Goal: Transaction & Acquisition: Subscribe to service/newsletter

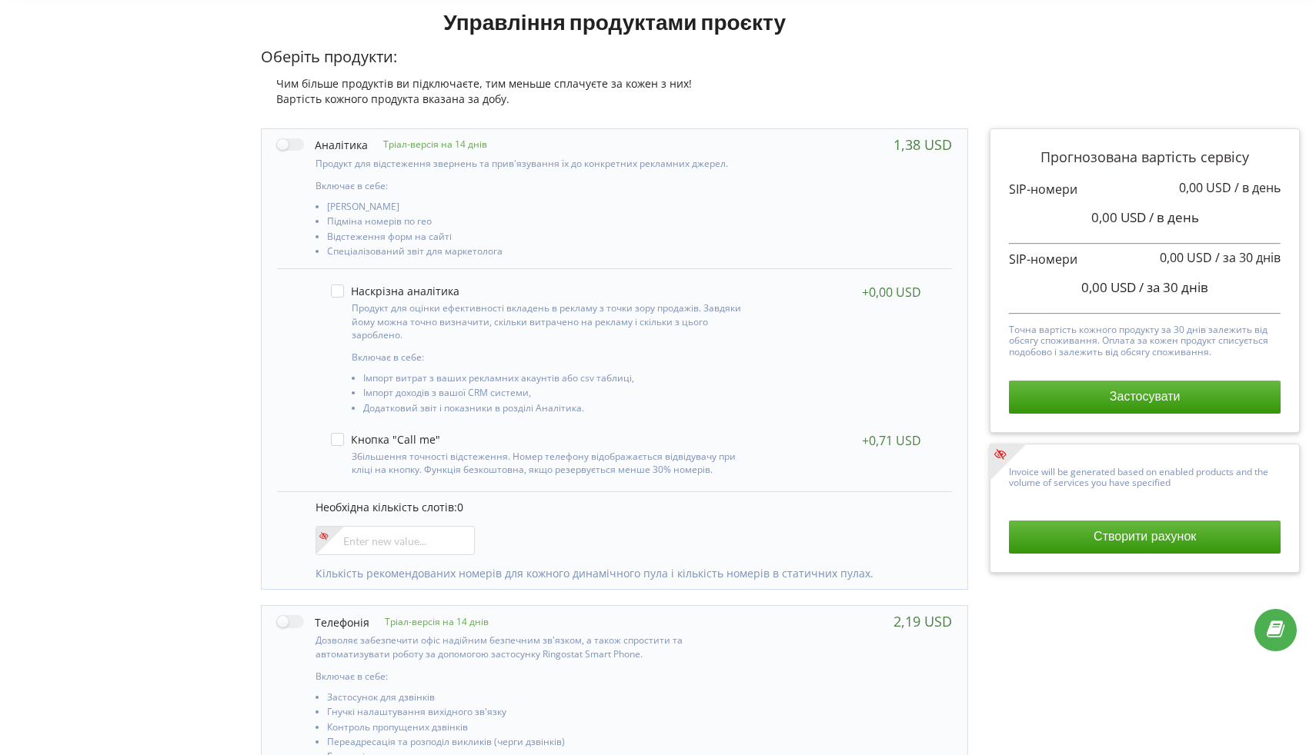
scroll to position [569, 0]
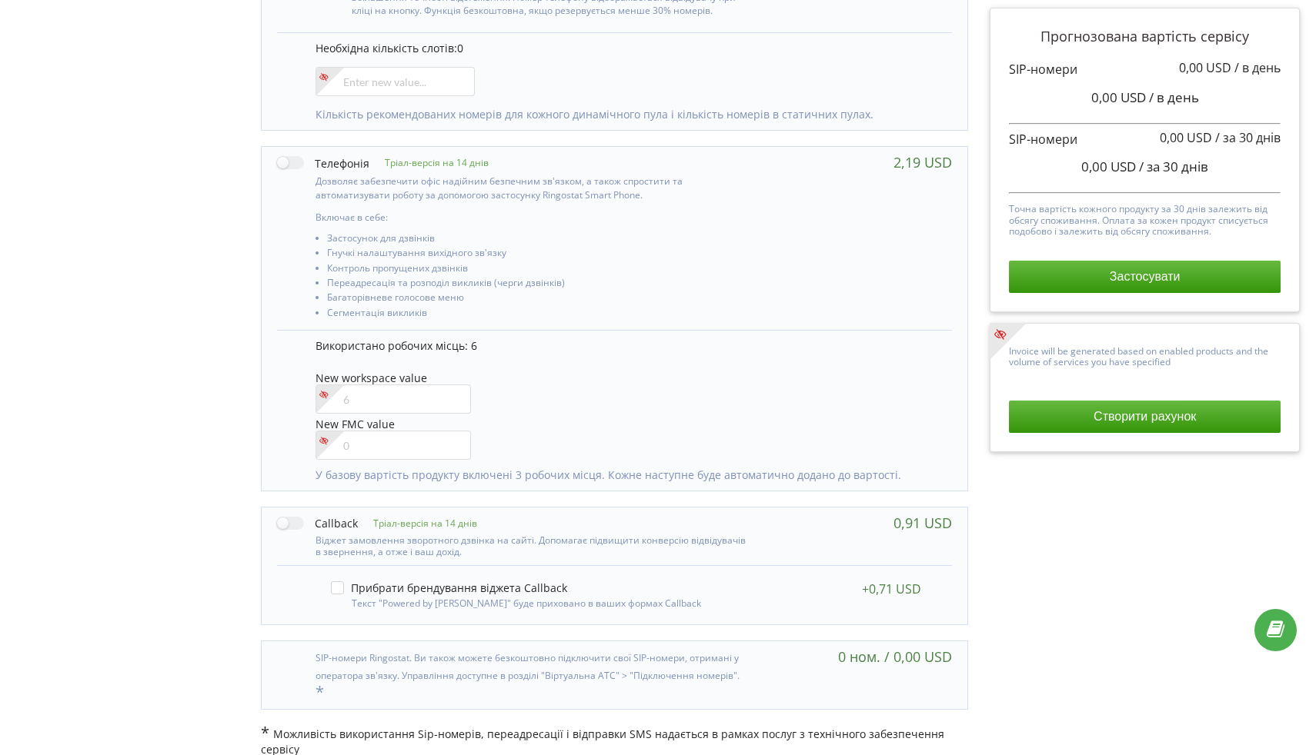
click at [1041, 295] on div "Прогнозована вартість сервісу 0,00 USD / в день 0,00 USD / в день" at bounding box center [1144, 160] width 287 height 282
click at [1057, 284] on button "Застосувати" at bounding box center [1145, 277] width 272 height 32
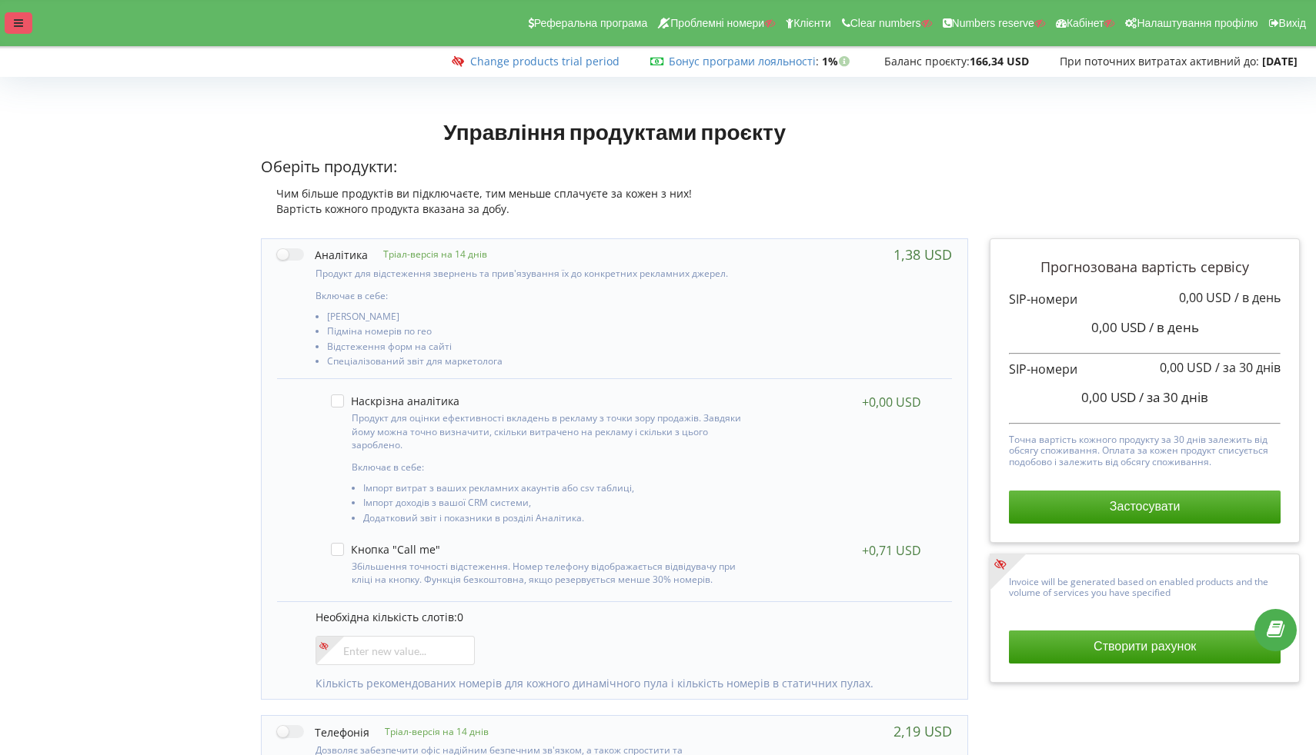
click at [28, 29] on div at bounding box center [19, 23] width 28 height 22
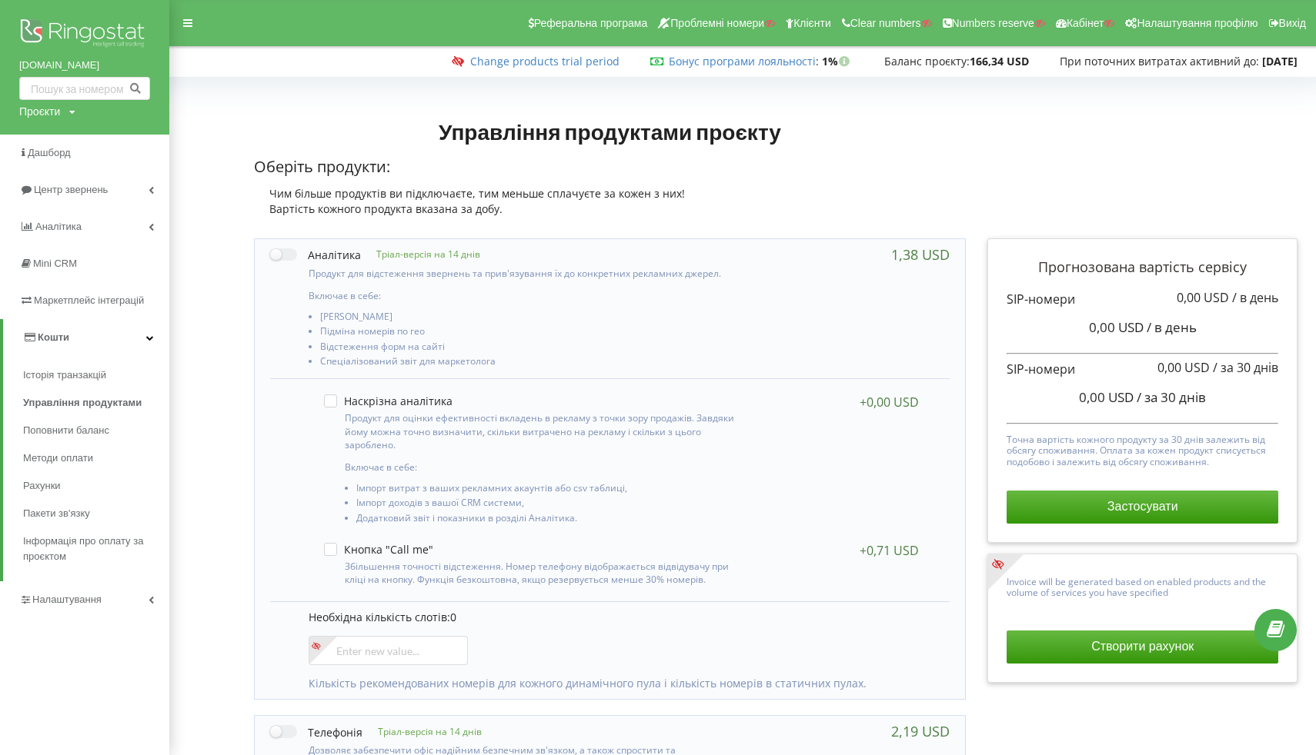
drag, startPoint x: 6, startPoint y: 66, endPoint x: 134, endPoint y: 66, distance: 127.7
click at [134, 66] on div "prestigebud.com.ua Проєкти Пошук" at bounding box center [84, 67] width 169 height 135
copy link "[DOMAIN_NAME]"
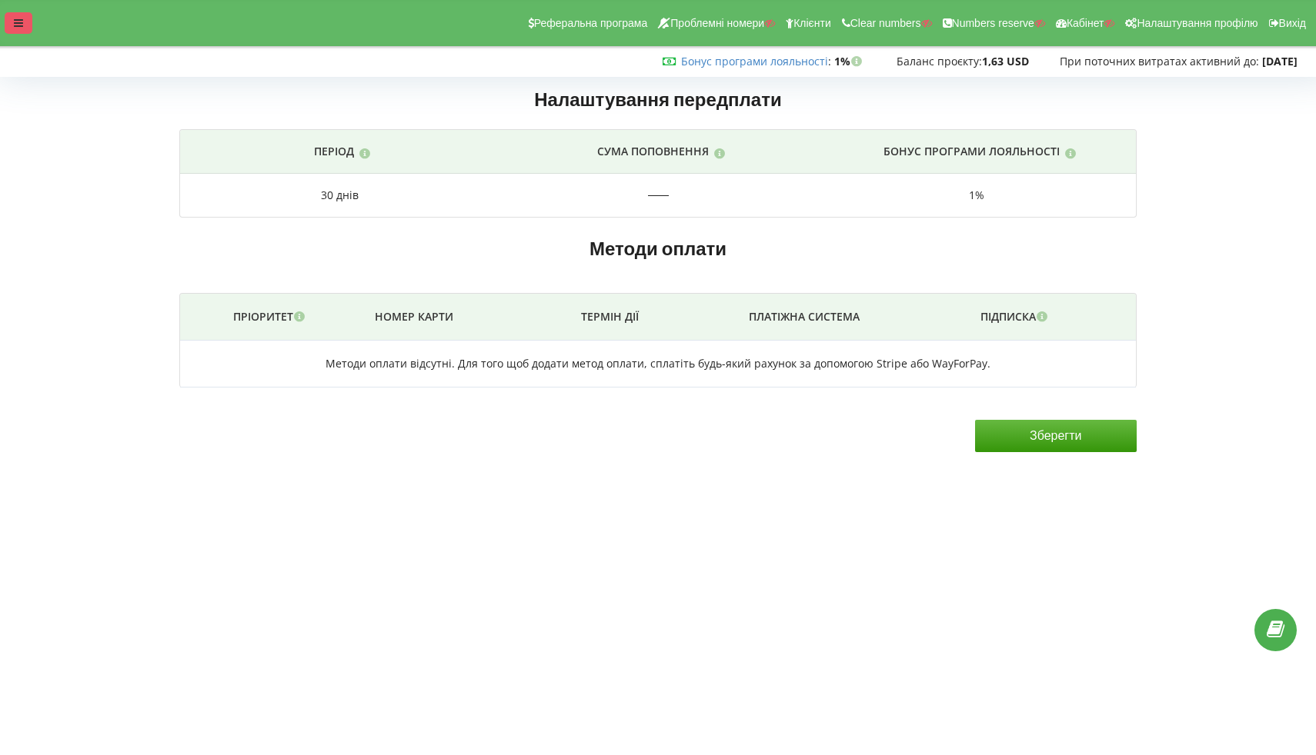
click at [30, 21] on div at bounding box center [19, 23] width 28 height 22
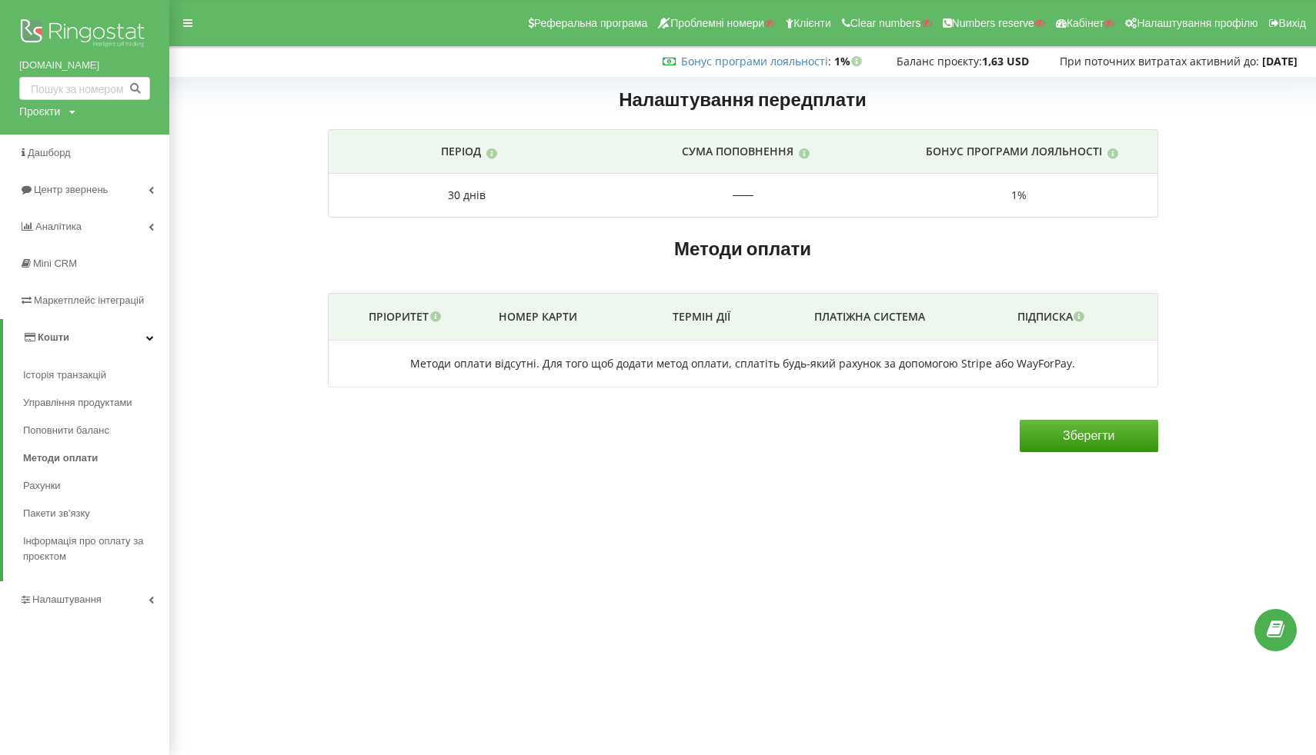
click at [68, 339] on span "Кошти" at bounding box center [54, 338] width 32 height 12
click at [68, 339] on link "Кошти" at bounding box center [84, 337] width 169 height 37
click at [45, 488] on span "Рахунки" at bounding box center [43, 486] width 41 height 15
click at [74, 456] on span "Методи оплати" at bounding box center [60, 458] width 75 height 15
click at [78, 445] on link "Методи оплати" at bounding box center [96, 459] width 146 height 28
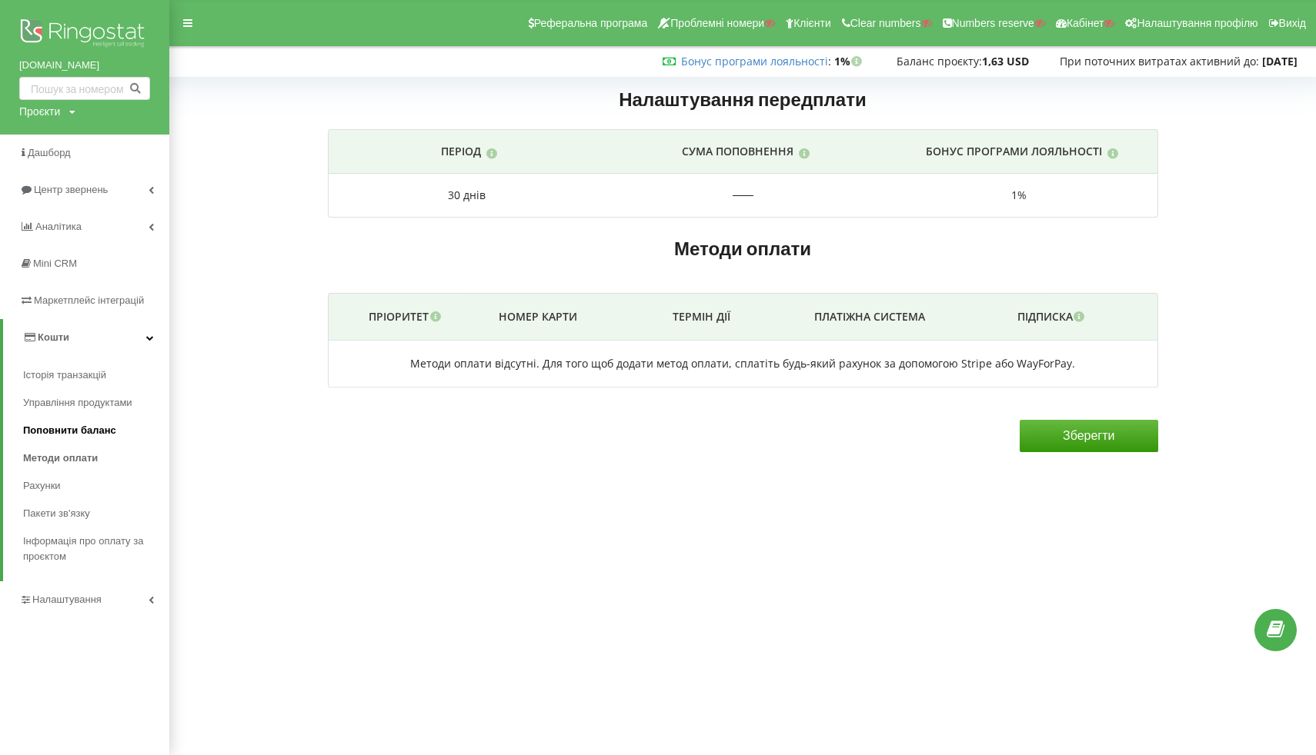
click at [95, 428] on span "Поповнити баланс" at bounding box center [69, 430] width 93 height 15
click at [95, 429] on span "Поповнити баланс" at bounding box center [69, 430] width 93 height 15
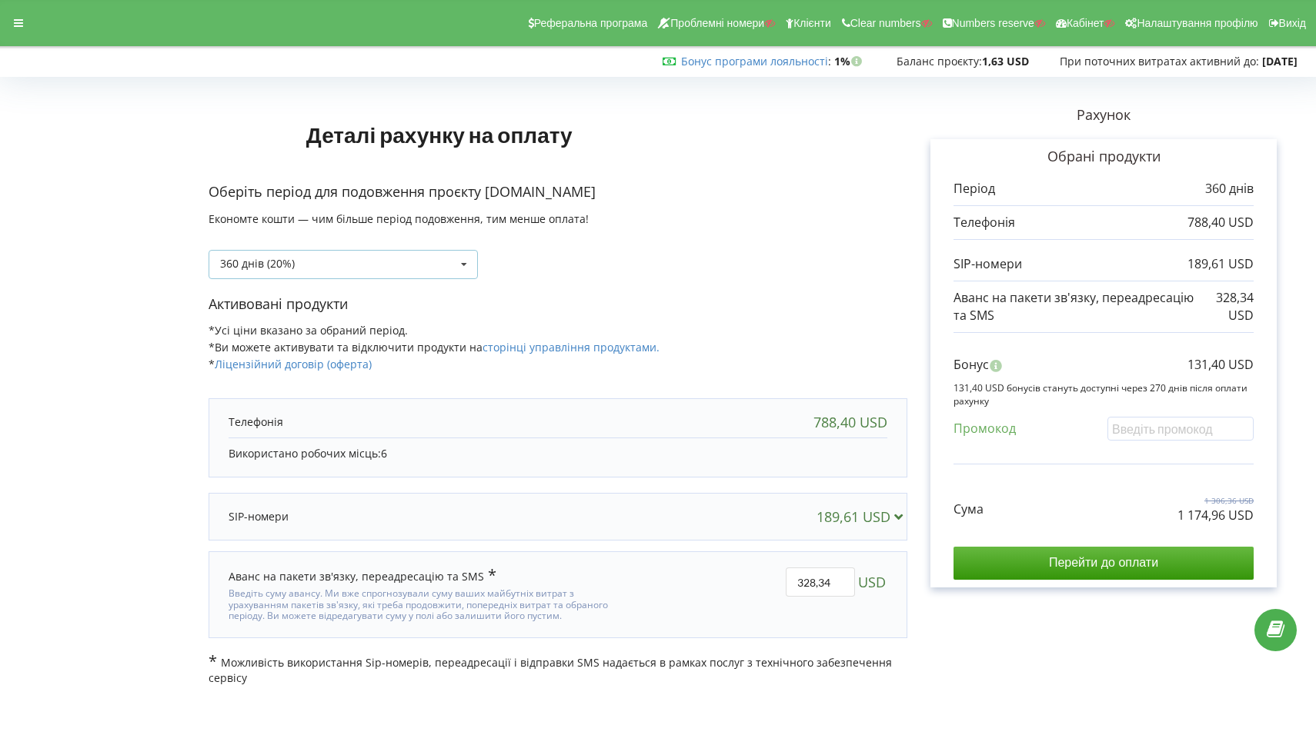
click at [272, 272] on div "360 днів (20%) Поповнити баланс без подовження" at bounding box center [342, 264] width 269 height 29
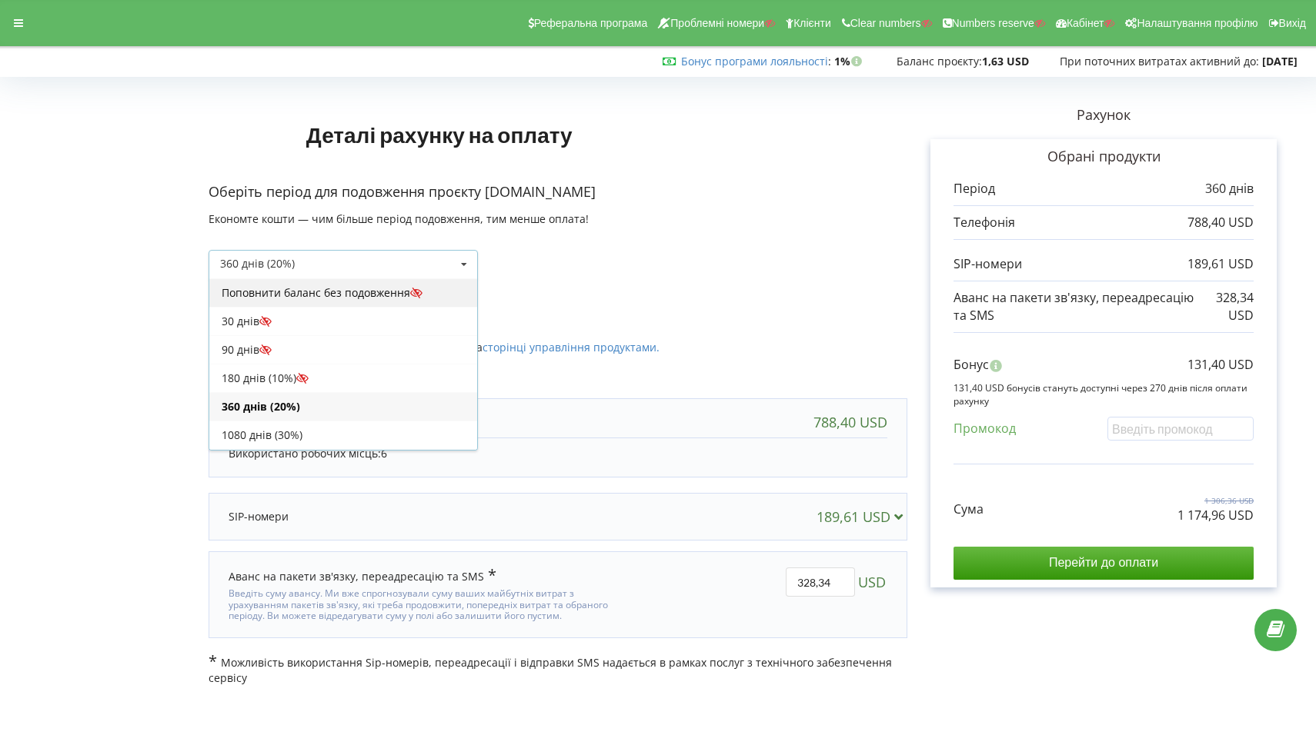
click at [292, 289] on div "Поповнити баланс без подовження" at bounding box center [343, 292] width 268 height 28
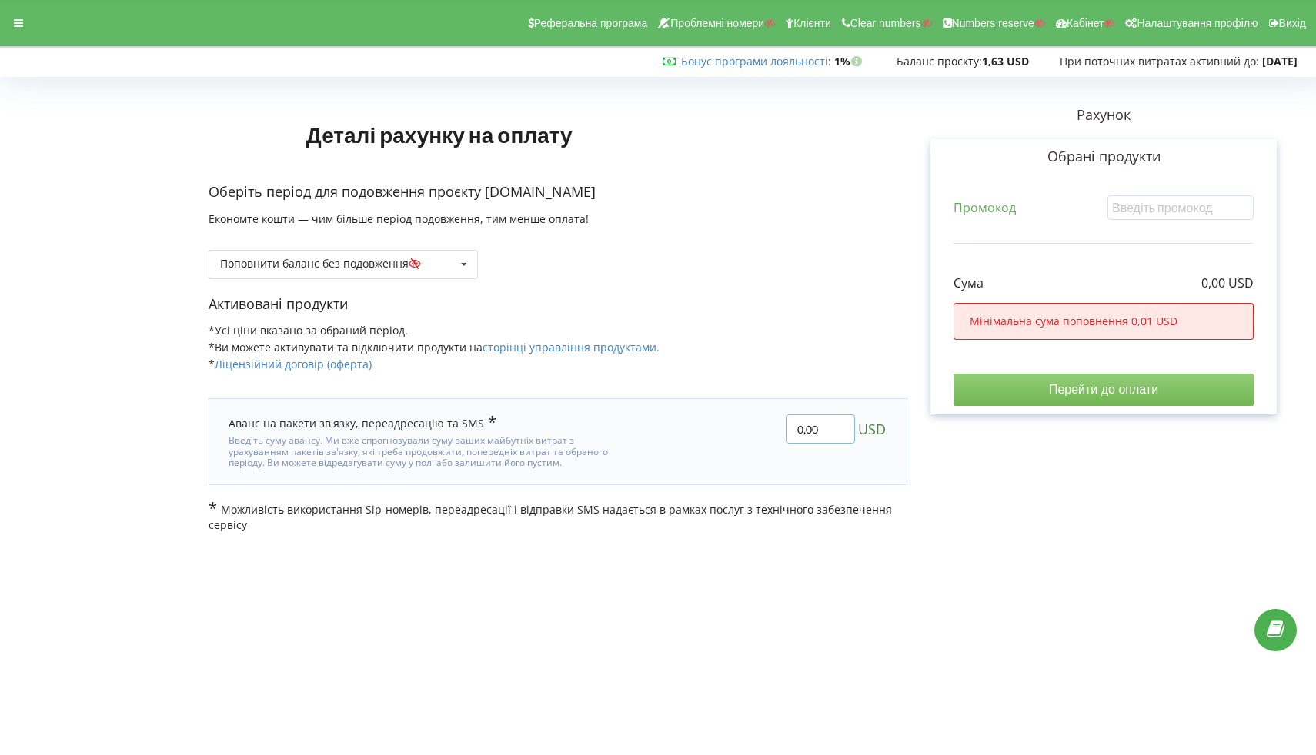
click at [803, 429] on input "0,00" at bounding box center [819, 429] width 69 height 29
type input "15,00"
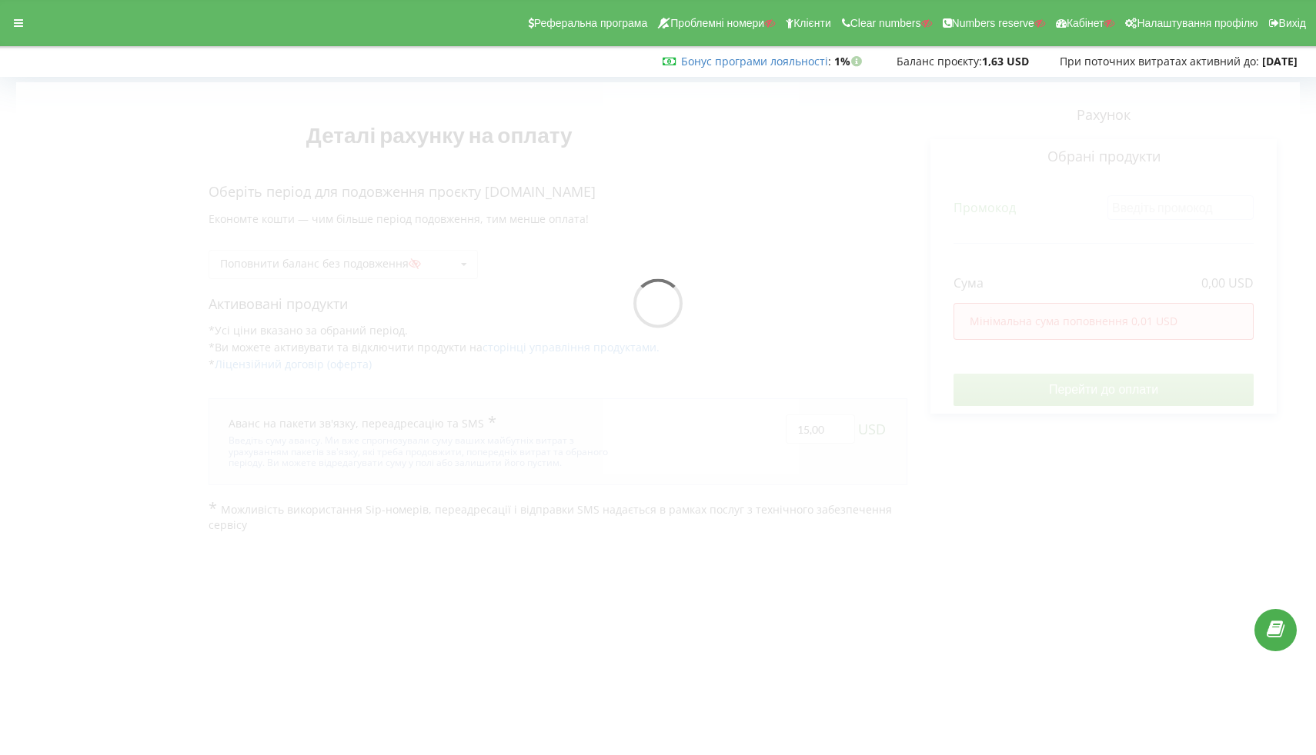
click at [786, 590] on body "Реферальна програма Проблемні номери Клієнти Clear numbers Numbers reserve Кабі…" at bounding box center [658, 377] width 1316 height 755
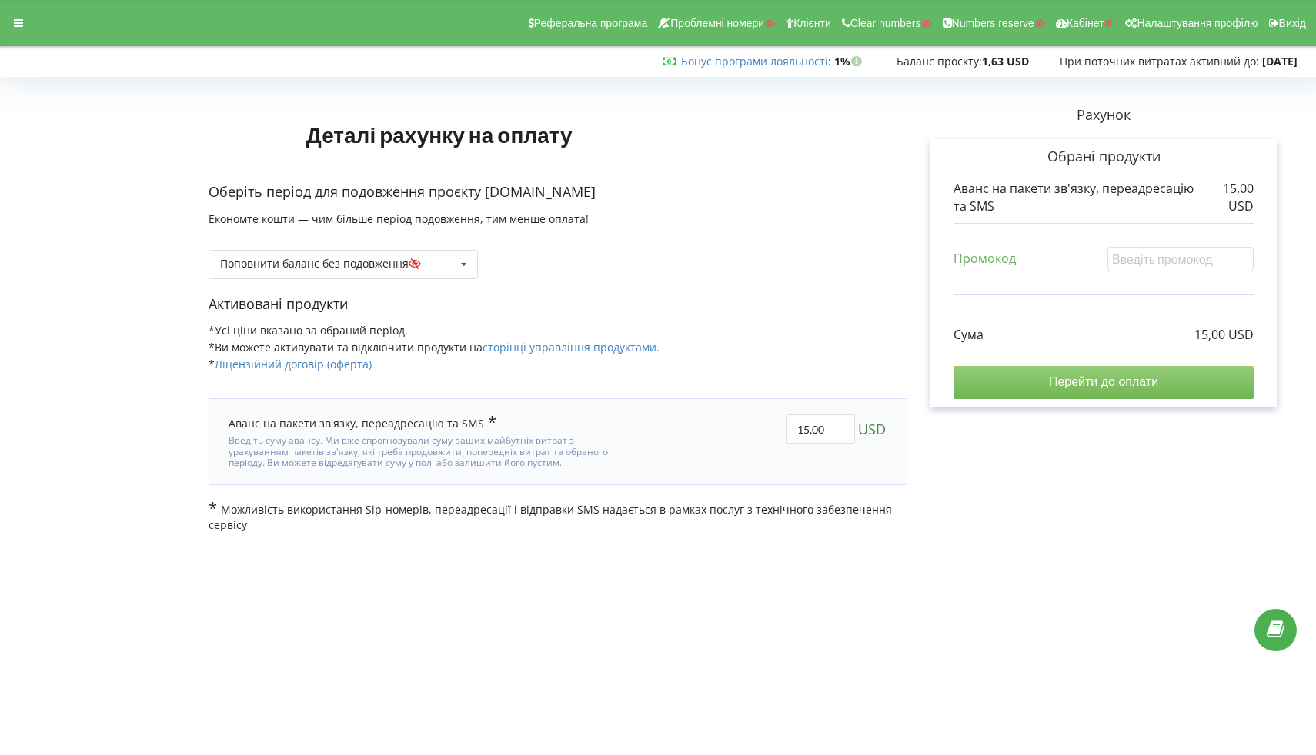
click at [1042, 380] on input "Перейти до оплати" at bounding box center [1103, 382] width 300 height 32
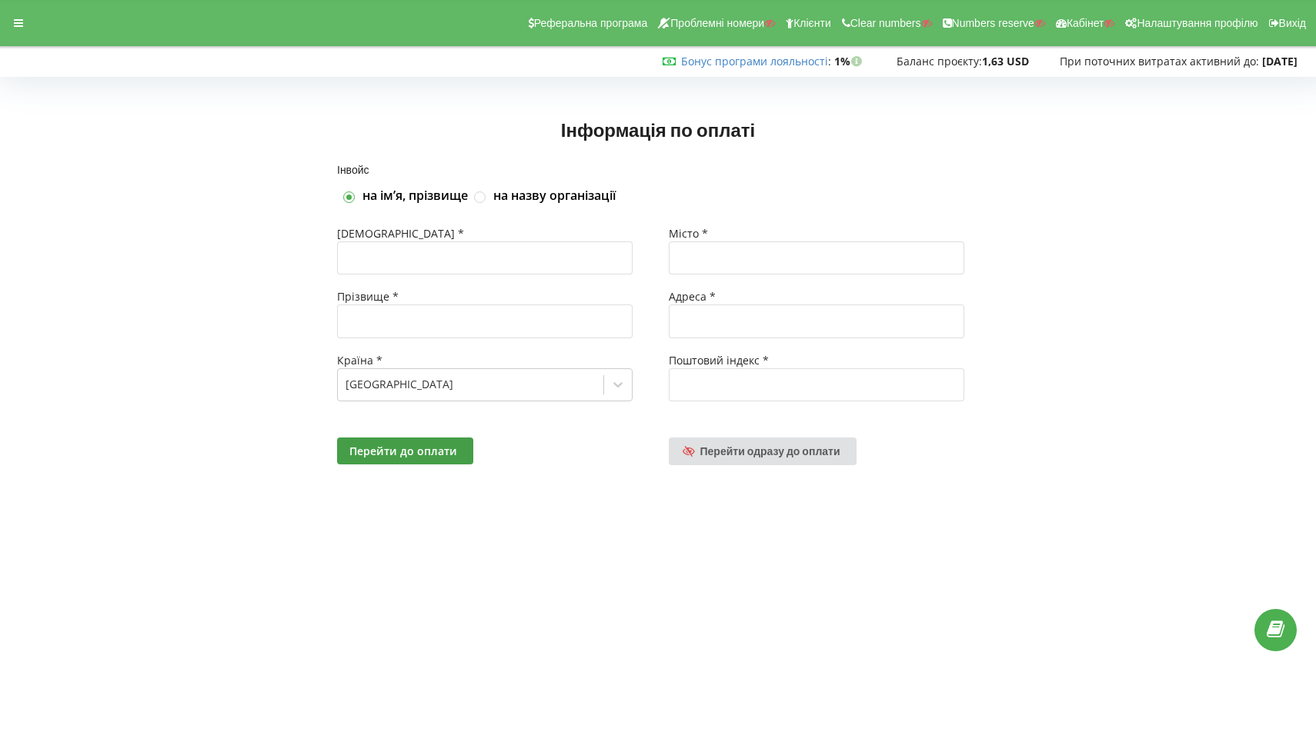
click at [0, 24] on div "Реферальна програма Проблемні номери Клієнти Clear numbers Numbers reserve Кабі…" at bounding box center [657, 23] width 1337 height 46
click at [8, 24] on div at bounding box center [19, 23] width 28 height 22
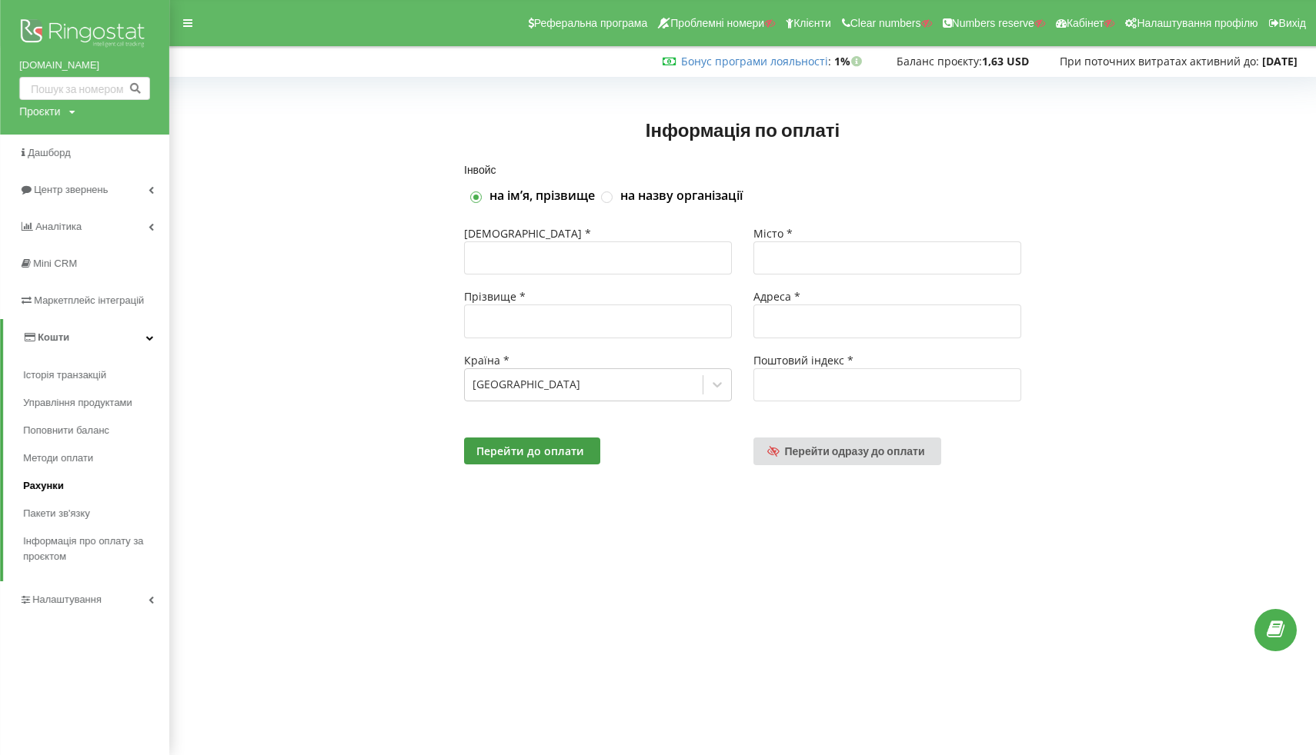
click at [56, 489] on span "Рахунки" at bounding box center [43, 486] width 41 height 15
